Goal: Transaction & Acquisition: Purchase product/service

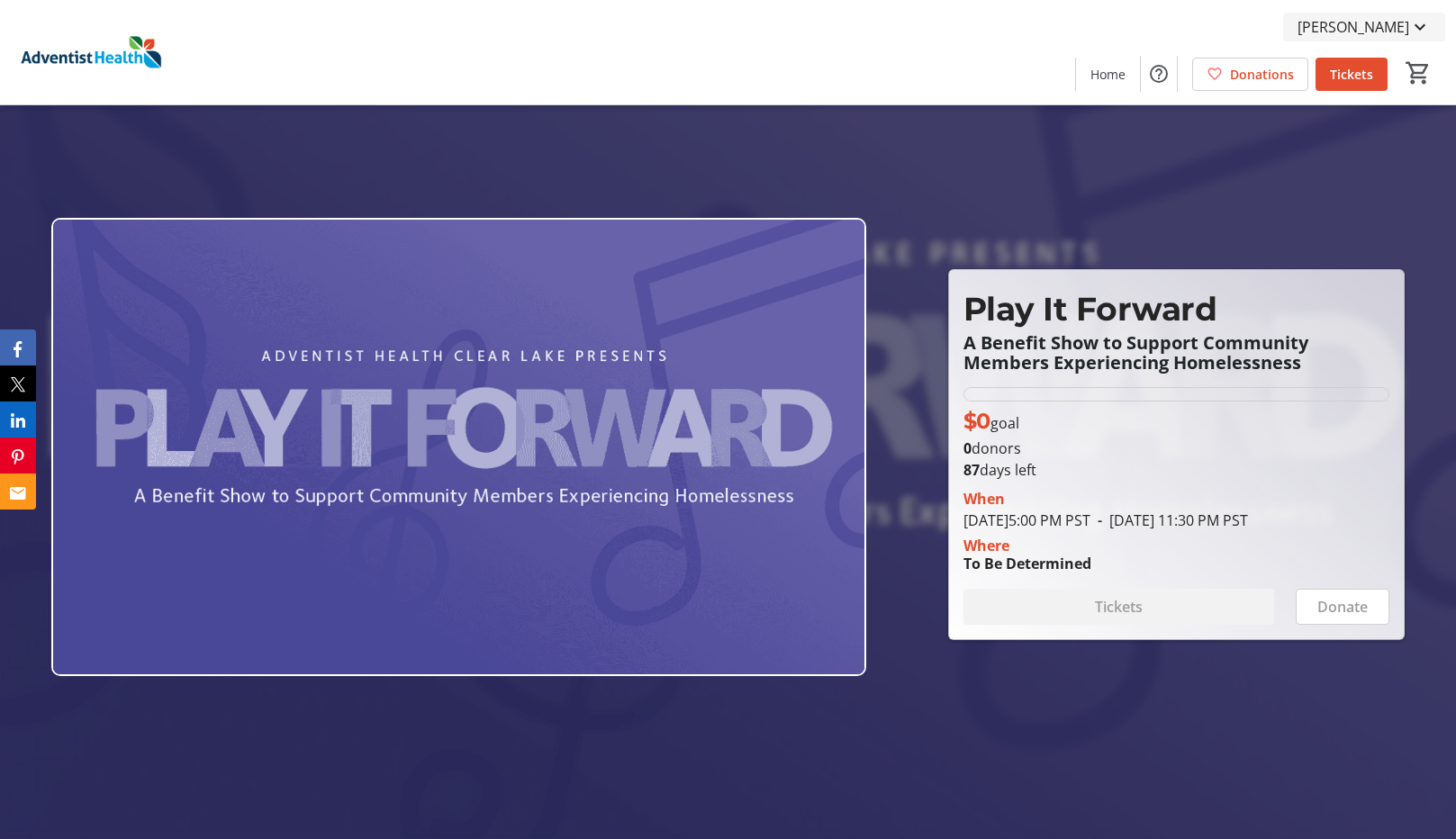
click at [1347, 25] on span "[PERSON_NAME]" at bounding box center [1353, 28] width 112 height 22
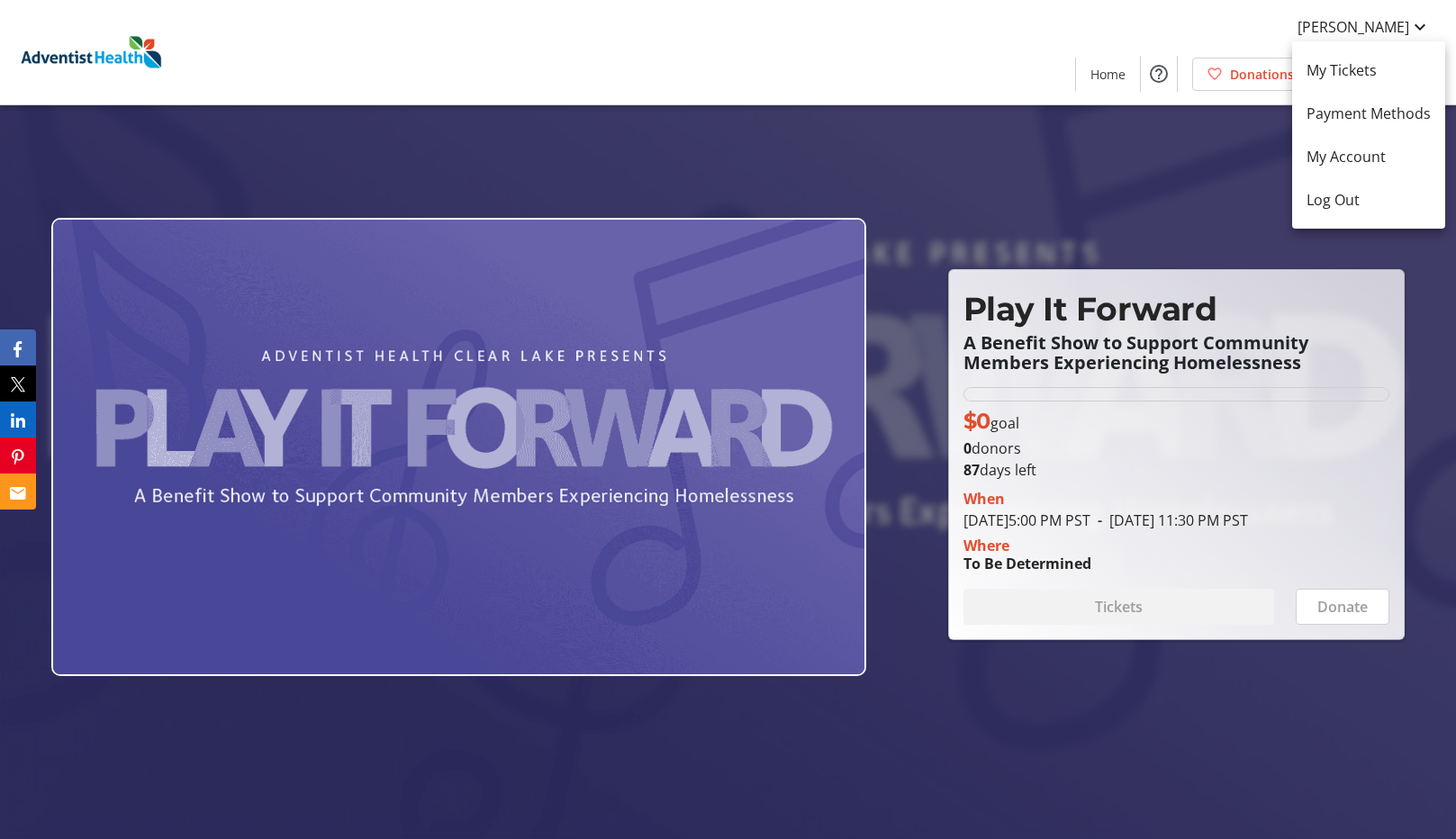
click at [764, 45] on div at bounding box center [728, 419] width 1456 height 839
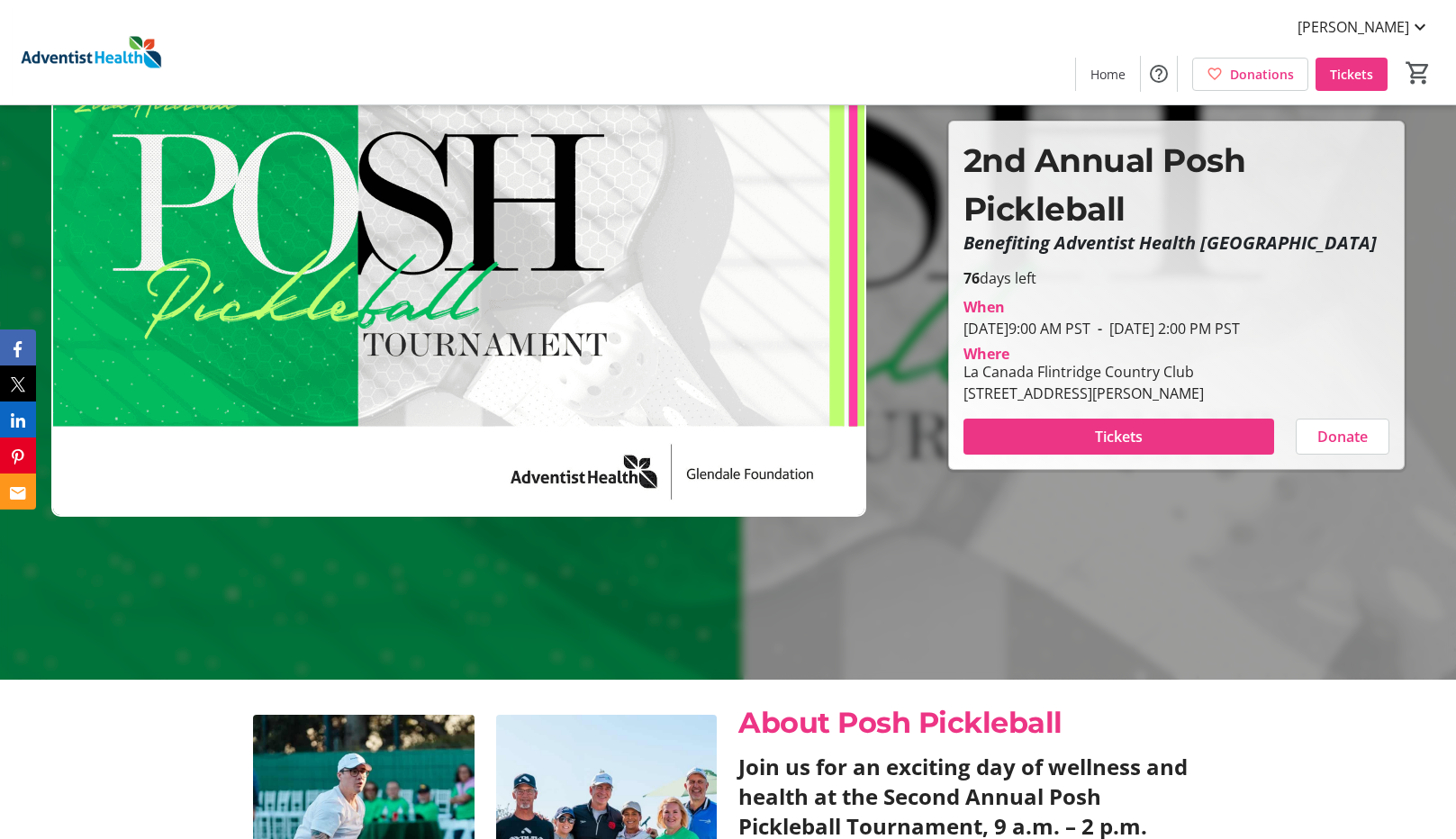
scroll to position [360, 0]
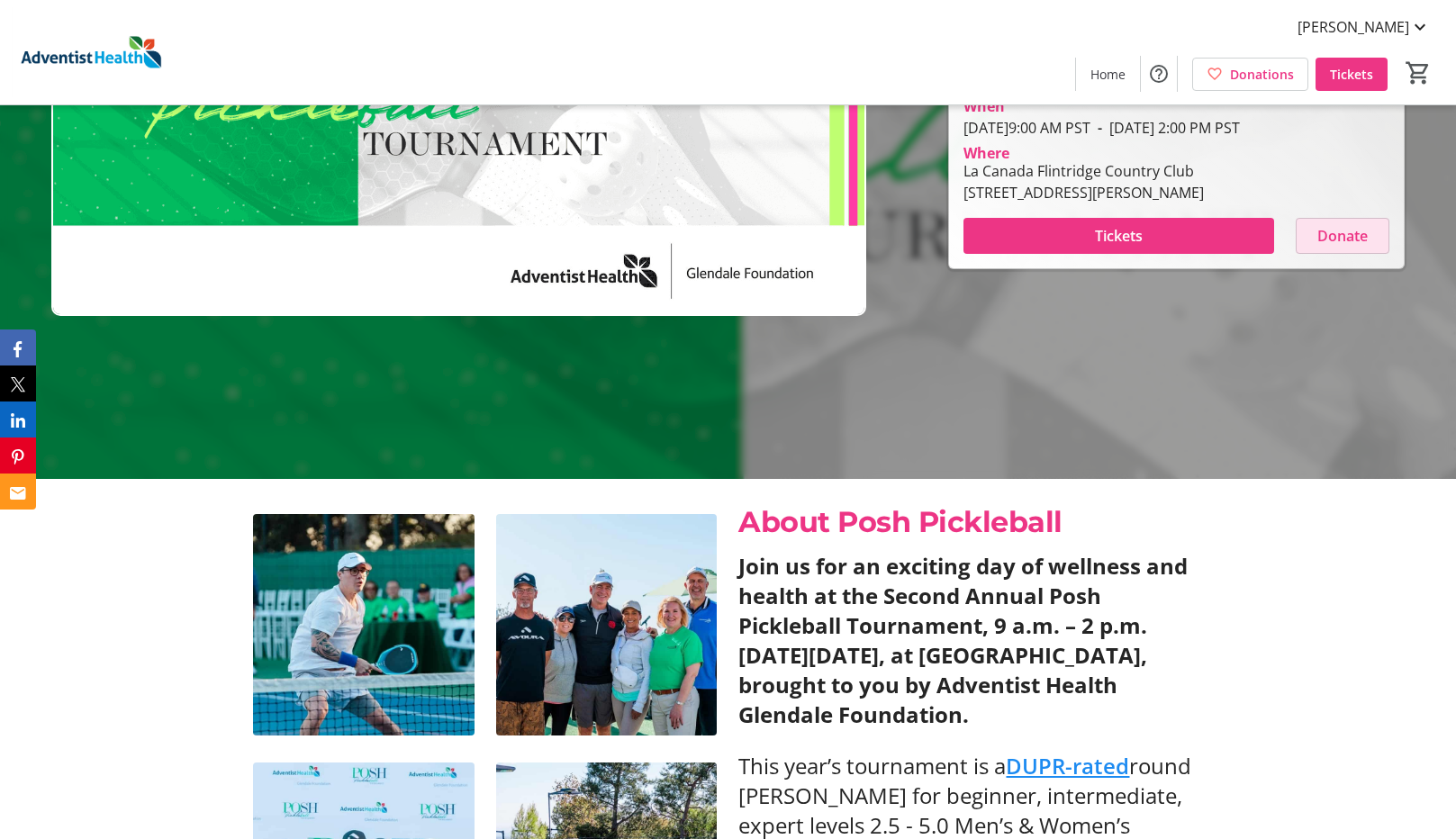
click at [1345, 247] on span "Donate" at bounding box center [1342, 236] width 50 height 22
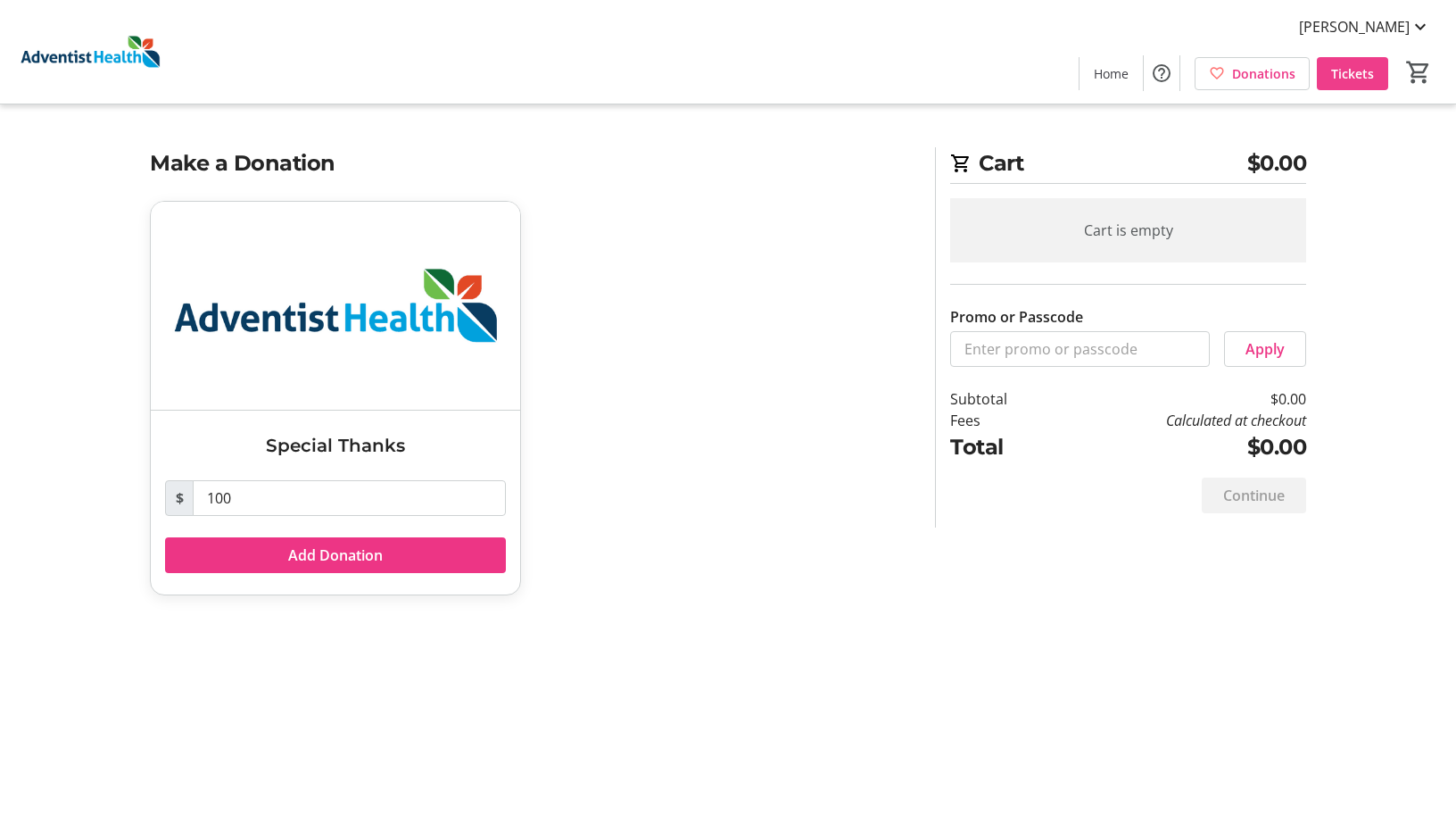
click at [1364, 76] on span "Tickets" at bounding box center [1352, 74] width 43 height 19
